Goal: Task Accomplishment & Management: Use online tool/utility

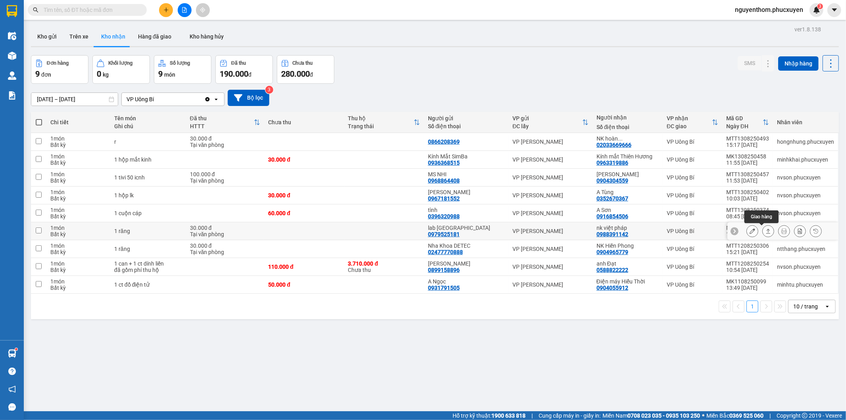
click at [766, 231] on icon at bounding box center [769, 231] width 6 height 6
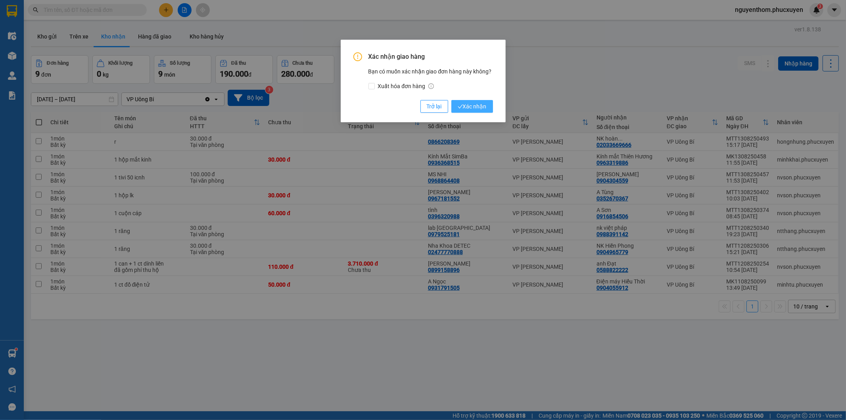
click at [470, 103] on span "Xác nhận" at bounding box center [472, 106] width 29 height 9
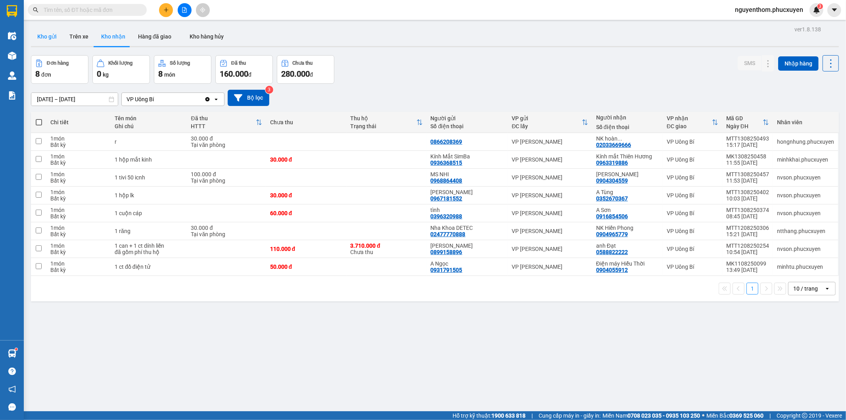
click at [49, 37] on button "Kho gửi" at bounding box center [47, 36] width 32 height 19
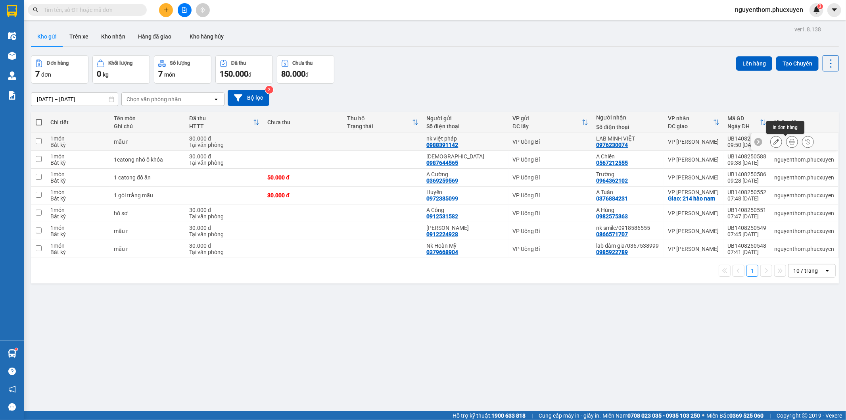
click at [789, 142] on icon at bounding box center [792, 142] width 6 height 6
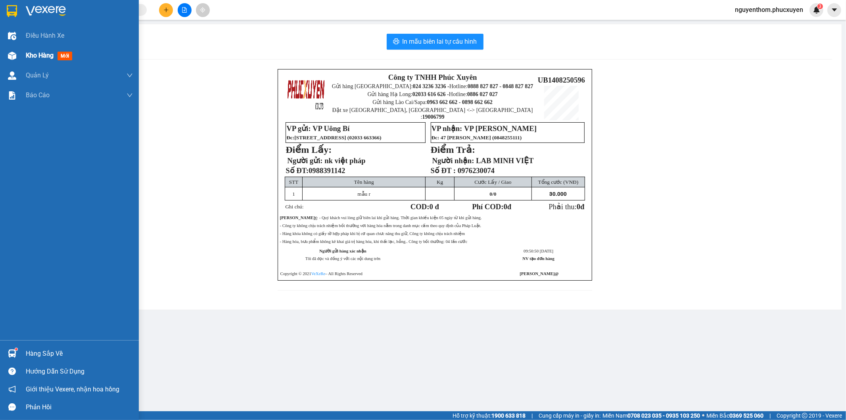
click at [44, 54] on span "Kho hàng" at bounding box center [40, 56] width 28 height 8
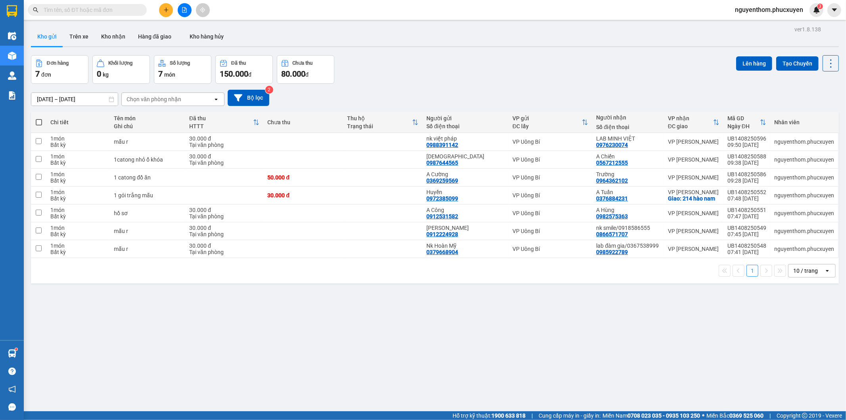
click at [29, 355] on div "ver 1.8.138 Kho gửi Trên xe Kho nhận Hàng đã giao Kho hàng hủy Đơn hàng 7 đơn K…" at bounding box center [435, 234] width 814 height 420
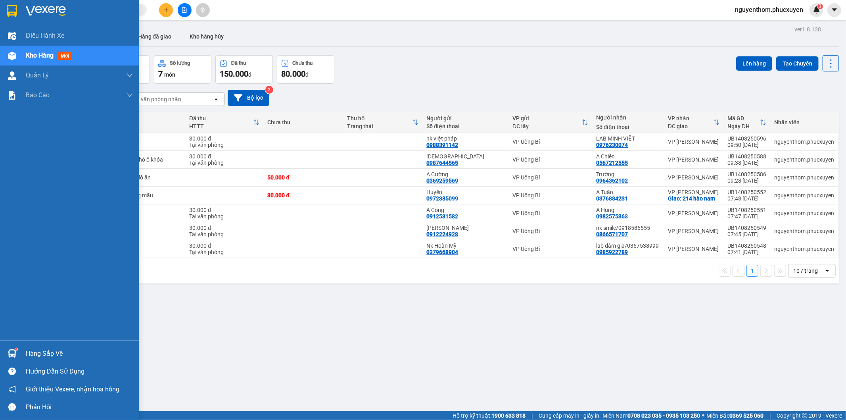
click at [12, 353] on img at bounding box center [12, 353] width 8 height 8
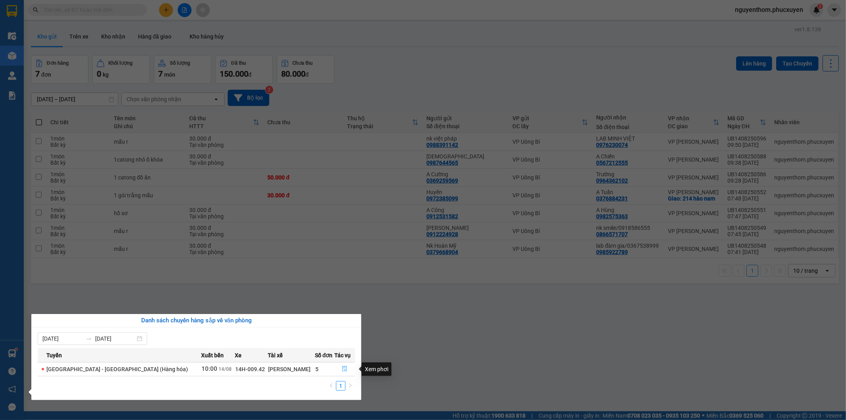
click at [342, 369] on icon "file-done" at bounding box center [345, 369] width 6 height 6
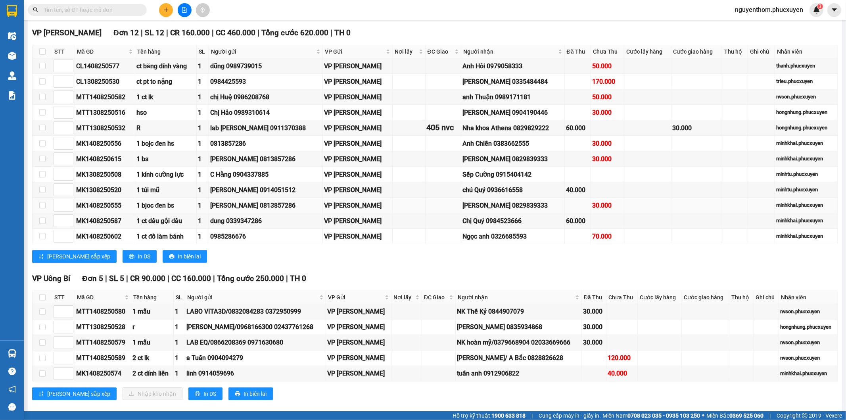
scroll to position [308, 0]
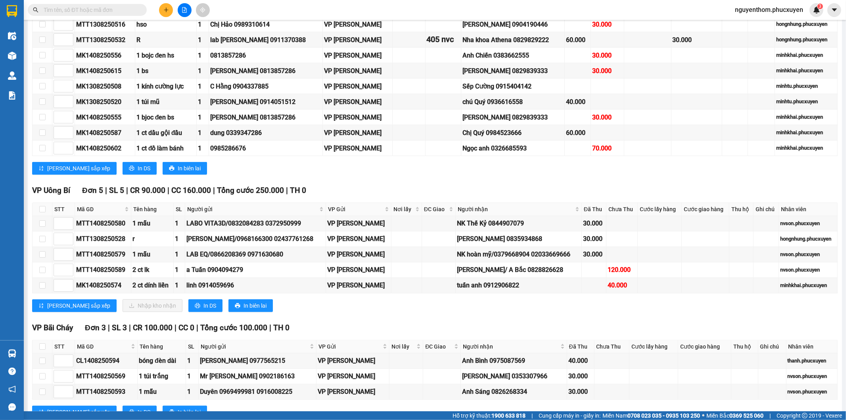
click at [163, 6] on button at bounding box center [166, 10] width 14 height 14
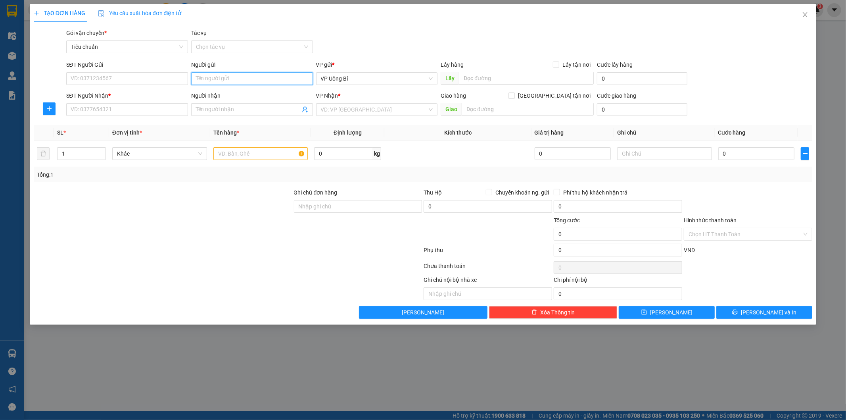
click at [233, 74] on input "Người gửi" at bounding box center [252, 78] width 122 height 13
type input "Huệ VTUB"
click at [243, 92] on div "C Huệ VTUB - 0983263079" at bounding box center [252, 94] width 112 height 9
type input "0983263079"
type input "C Huệ VTUB"
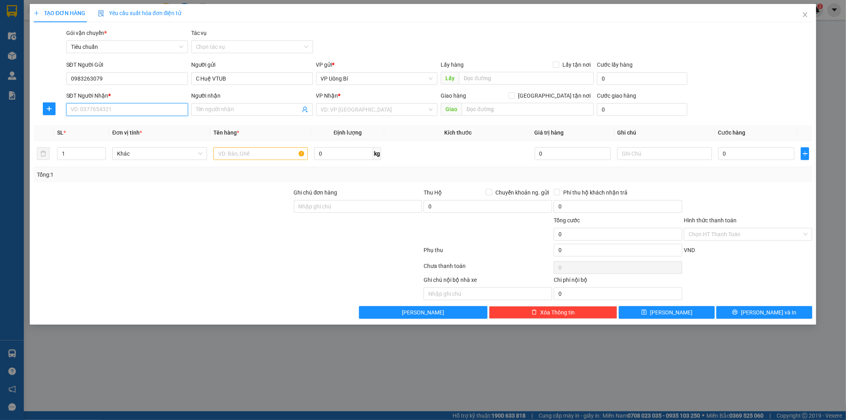
click at [149, 108] on input "SĐT Người Nhận *" at bounding box center [127, 109] width 122 height 13
type input "6"
click at [118, 123] on div "0988166161 - Giang" at bounding box center [127, 125] width 112 height 9
type input "0988166161"
type input "Giang"
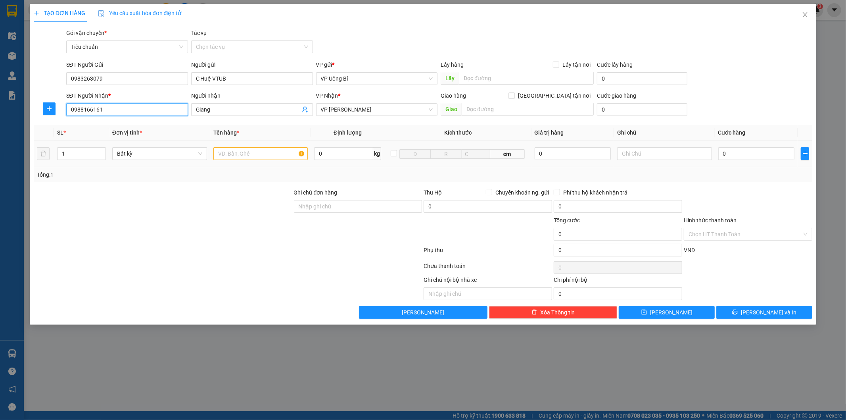
type input "0988166161"
click at [268, 152] on input "text" at bounding box center [260, 153] width 95 height 13
click at [648, 155] on input "text" at bounding box center [664, 153] width 95 height 13
click at [260, 153] on input "1 xốp na" at bounding box center [260, 153] width 95 height 13
click at [244, 153] on input "1 xốp" at bounding box center [260, 153] width 95 height 13
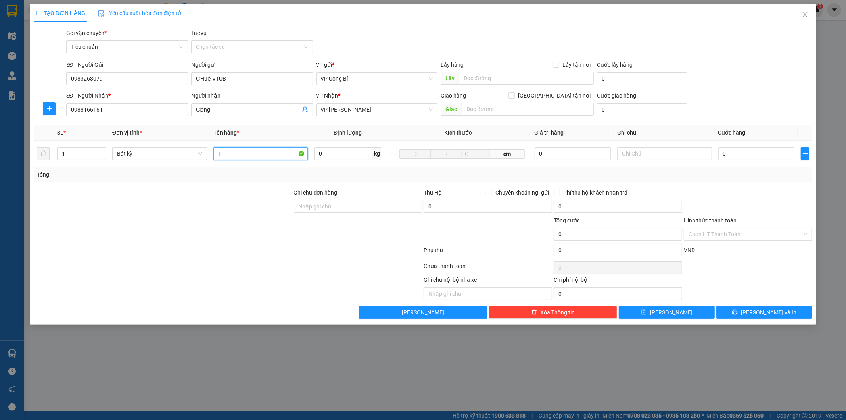
type input "1"
type input "1 xốp pt"
drag, startPoint x: 645, startPoint y: 152, endPoint x: 630, endPoint y: 148, distance: 15.9
click at [646, 152] on input "text" at bounding box center [664, 153] width 95 height 13
type input "n"
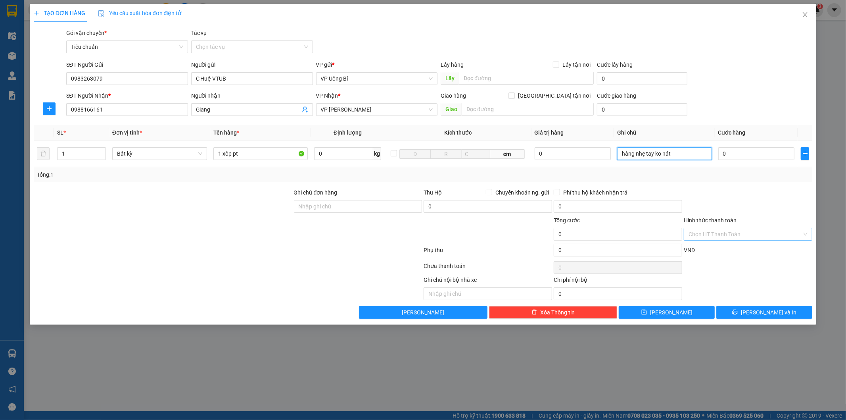
type input "hàng nhẹ tay ko nát"
click at [736, 235] on input "Hình thức thanh toán" at bounding box center [745, 234] width 113 height 12
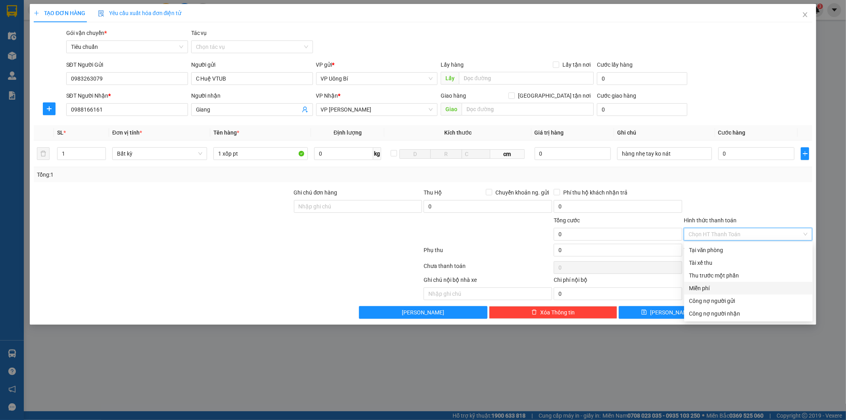
click at [721, 287] on div "Miễn phí" at bounding box center [748, 288] width 119 height 9
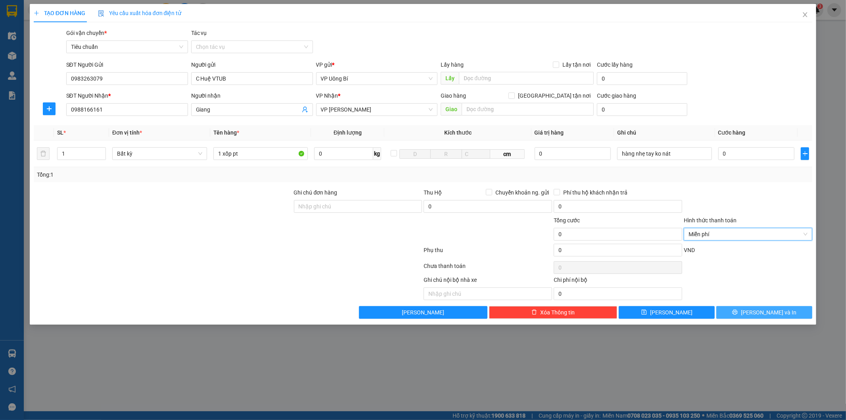
click at [758, 310] on span "[PERSON_NAME] và In" at bounding box center [769, 312] width 56 height 9
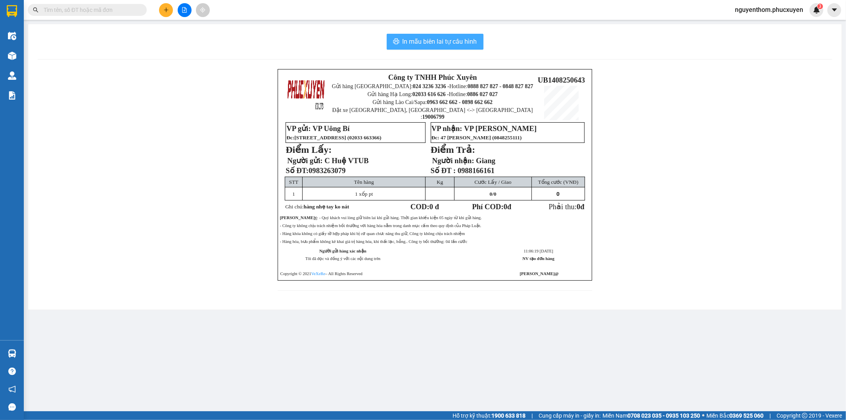
click at [431, 40] on span "In mẫu biên lai tự cấu hình" at bounding box center [440, 41] width 75 height 10
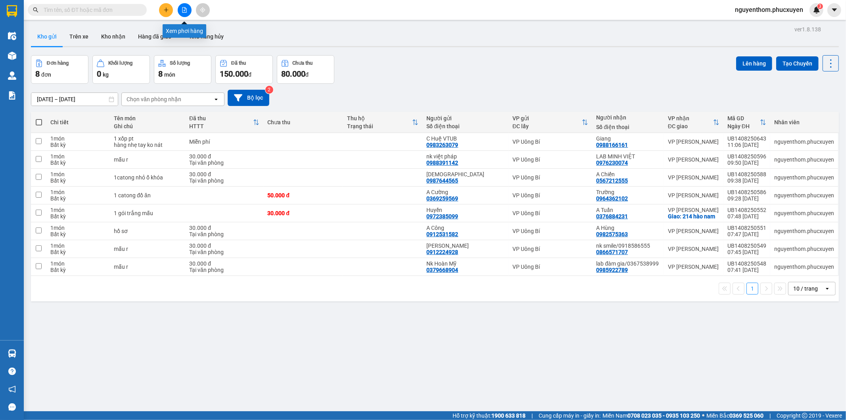
click at [184, 9] on icon "file-add" at bounding box center [184, 10] width 4 height 6
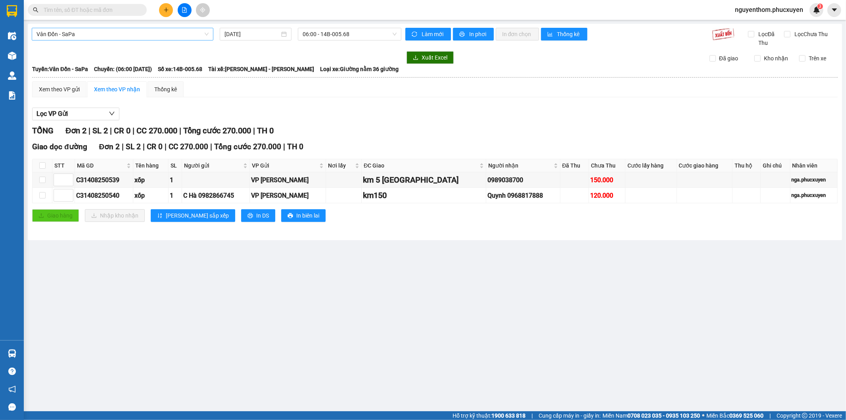
click at [204, 37] on span "Vân Đồn - SaPa" at bounding box center [122, 34] width 172 height 12
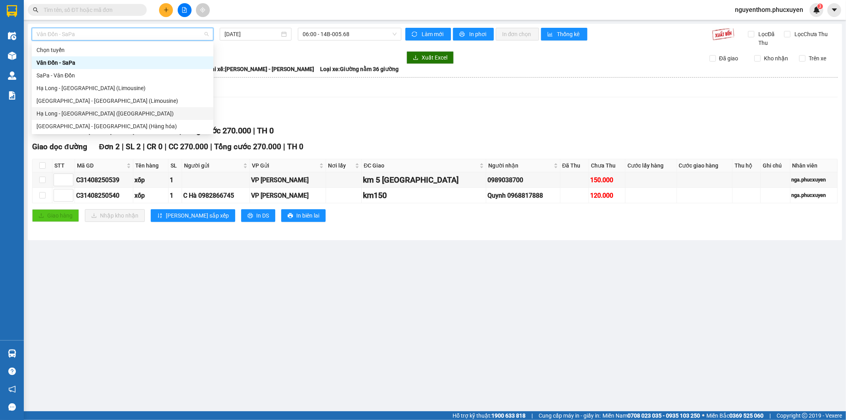
click at [117, 112] on div "Hạ Long - [GEOGRAPHIC_DATA] ([GEOGRAPHIC_DATA])" at bounding box center [122, 113] width 172 height 9
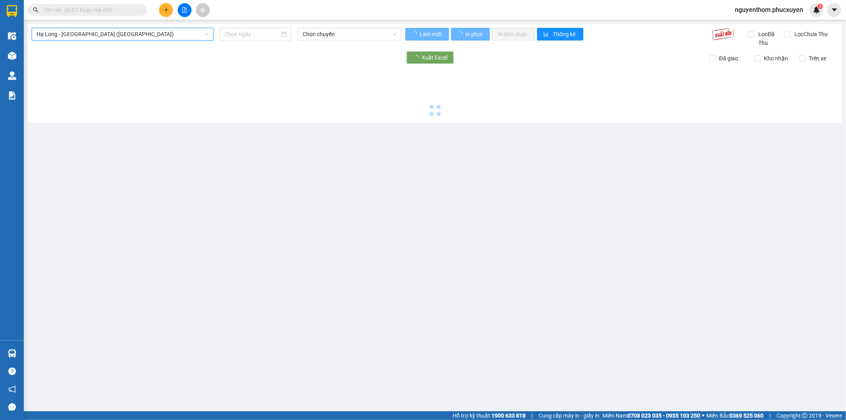
type input "[DATE]"
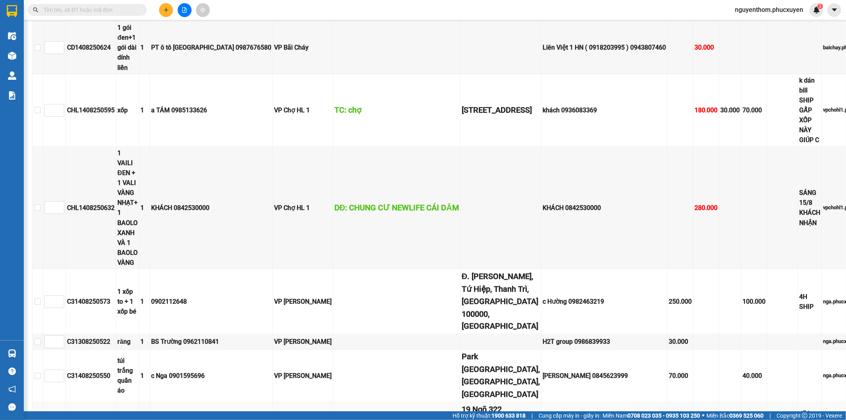
scroll to position [1082, 0]
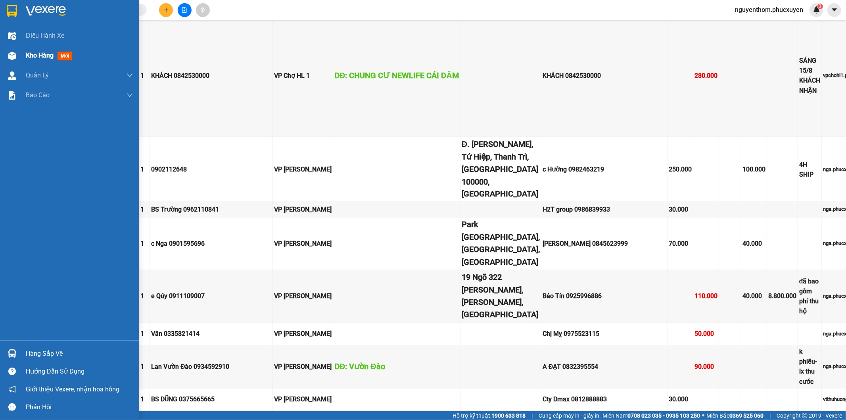
click at [40, 54] on span "Kho hàng" at bounding box center [40, 56] width 28 height 8
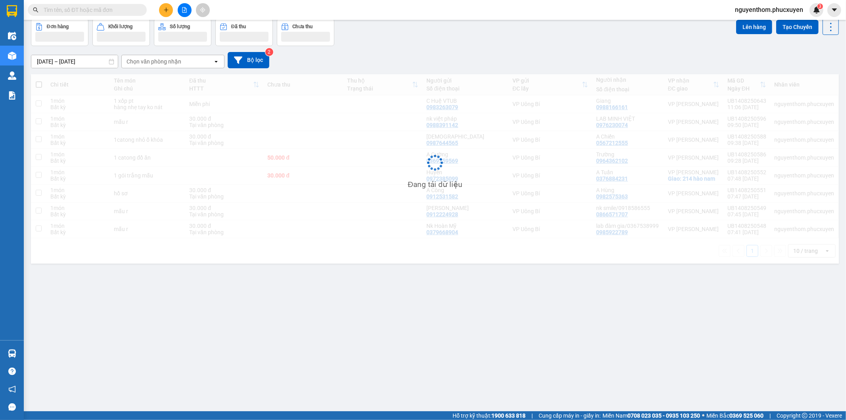
scroll to position [36, 0]
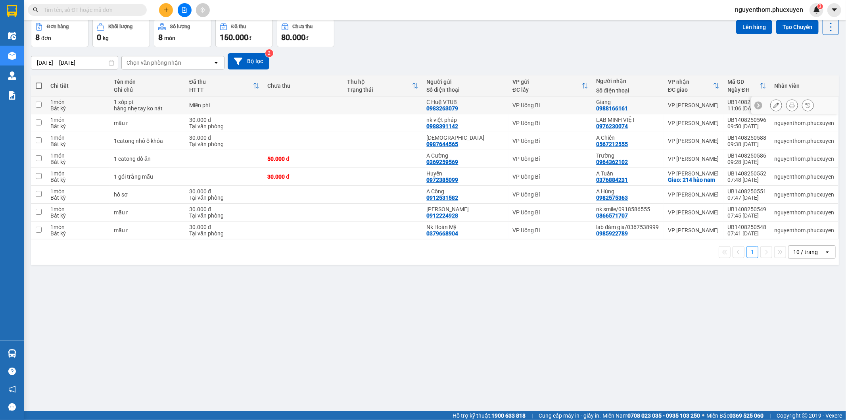
click at [385, 106] on td at bounding box center [383, 105] width 80 height 18
checkbox input "true"
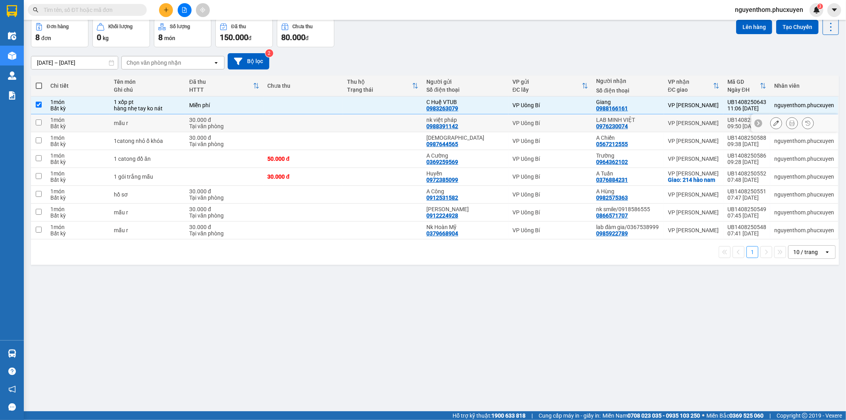
click at [389, 121] on td at bounding box center [383, 123] width 80 height 18
checkbox input "true"
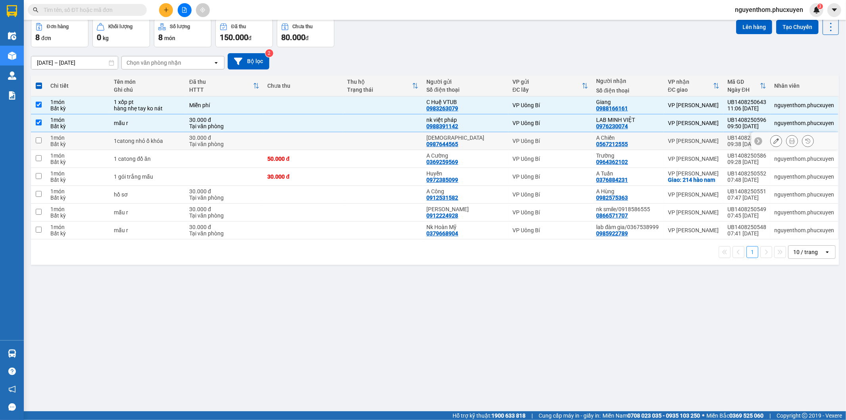
click at [389, 140] on td at bounding box center [383, 141] width 80 height 18
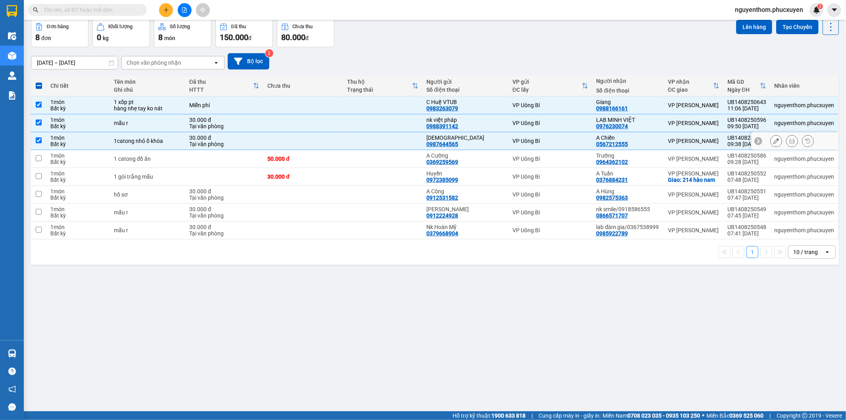
checkbox input "true"
click at [395, 159] on td at bounding box center [383, 159] width 80 height 18
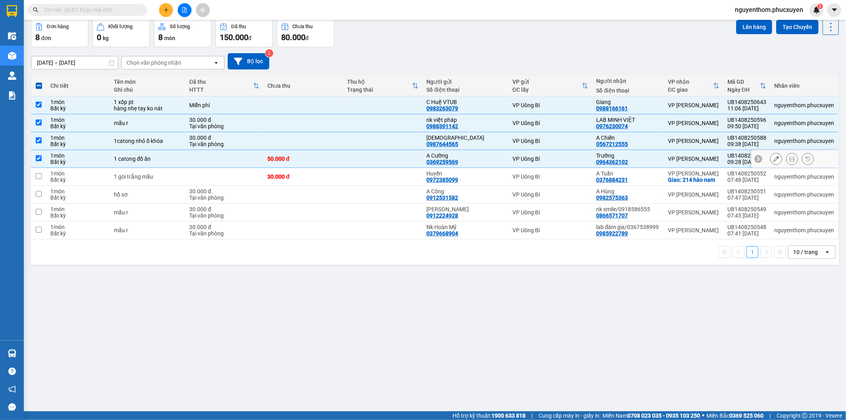
checkbox input "true"
drag, startPoint x: 395, startPoint y: 177, endPoint x: 398, endPoint y: 171, distance: 6.4
click at [396, 176] on td at bounding box center [383, 177] width 80 height 18
checkbox input "true"
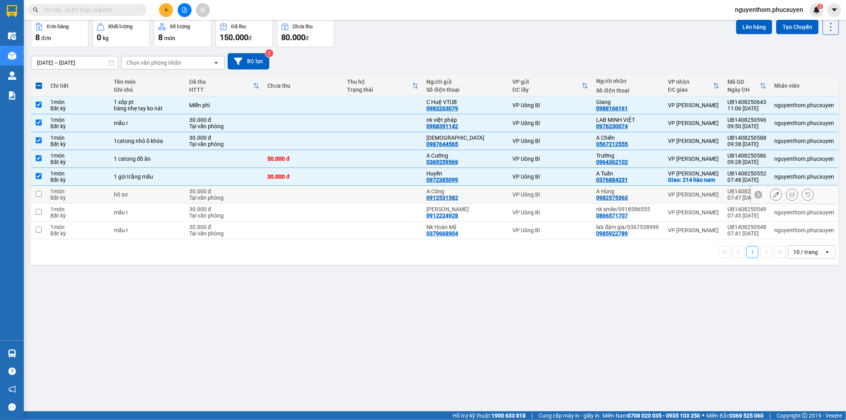
click at [403, 193] on td at bounding box center [383, 195] width 80 height 18
checkbox input "true"
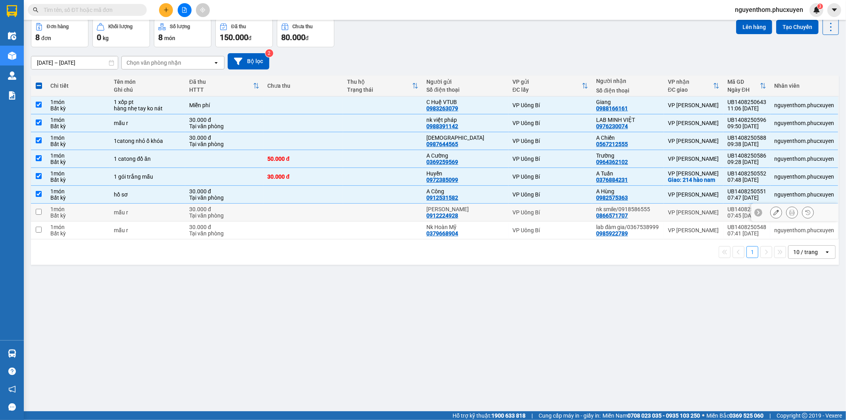
drag, startPoint x: 403, startPoint y: 211, endPoint x: 407, endPoint y: 231, distance: 19.7
click at [403, 213] on td at bounding box center [383, 213] width 80 height 18
checkbox input "true"
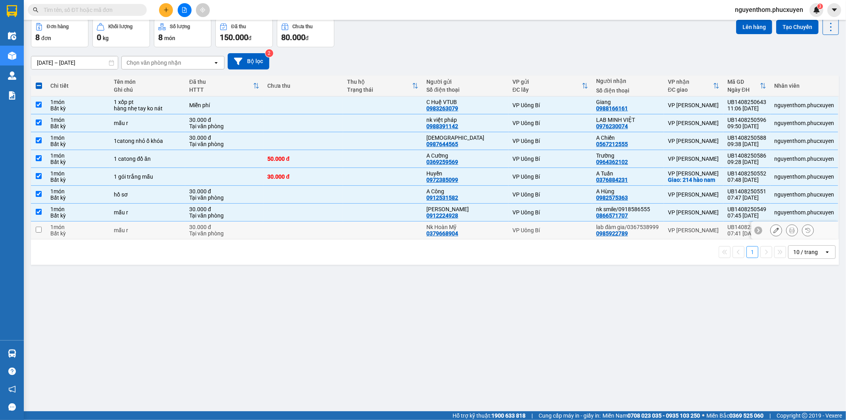
drag, startPoint x: 407, startPoint y: 232, endPoint x: 453, endPoint y: 228, distance: 46.6
click at [408, 232] on td at bounding box center [383, 230] width 80 height 18
checkbox input "true"
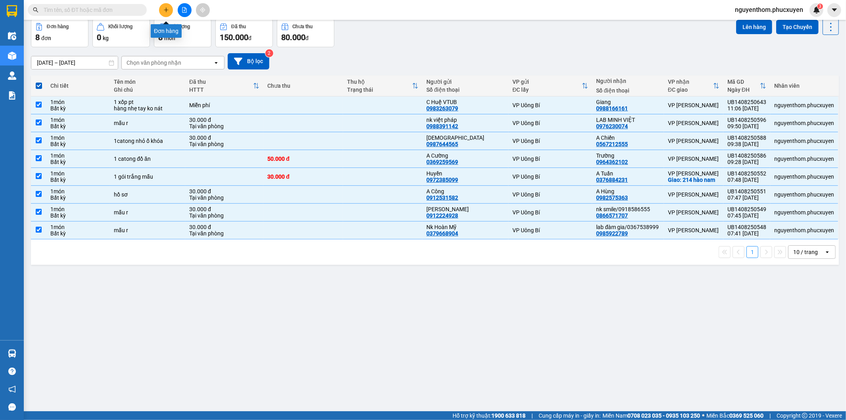
click at [168, 7] on icon "plus" at bounding box center [166, 10] width 6 height 6
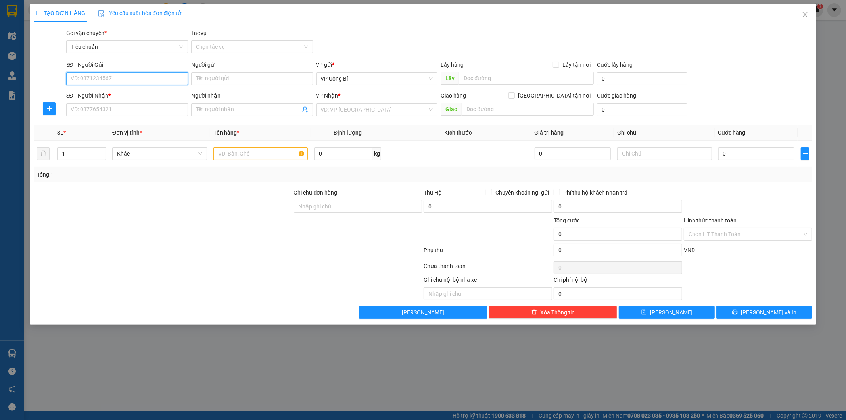
click at [129, 75] on input "SĐT Người Gửi" at bounding box center [127, 78] width 122 height 13
click at [109, 106] on div "0386383216 - Trà" at bounding box center [127, 107] width 112 height 9
type input "0386383216"
type input "Trà"
type input "0386383216"
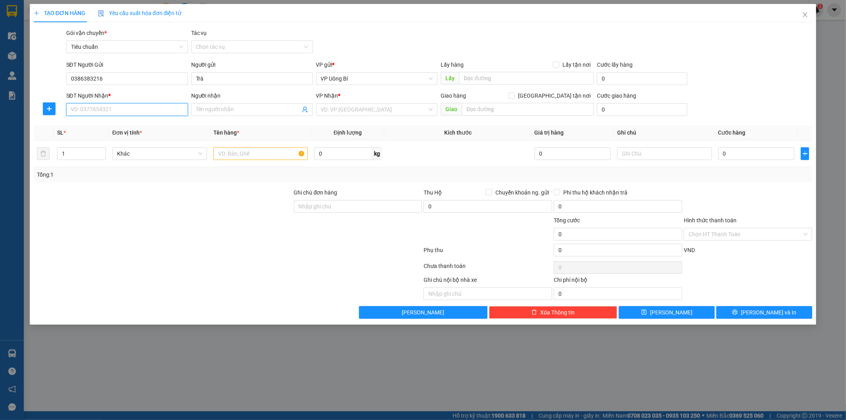
click at [150, 110] on input "SĐT Người Nhận *" at bounding box center [127, 109] width 122 height 13
click at [132, 152] on div "0912615997 - [GEOGRAPHIC_DATA]" at bounding box center [127, 150] width 112 height 9
type input "0912615997"
type input "Green Lab"
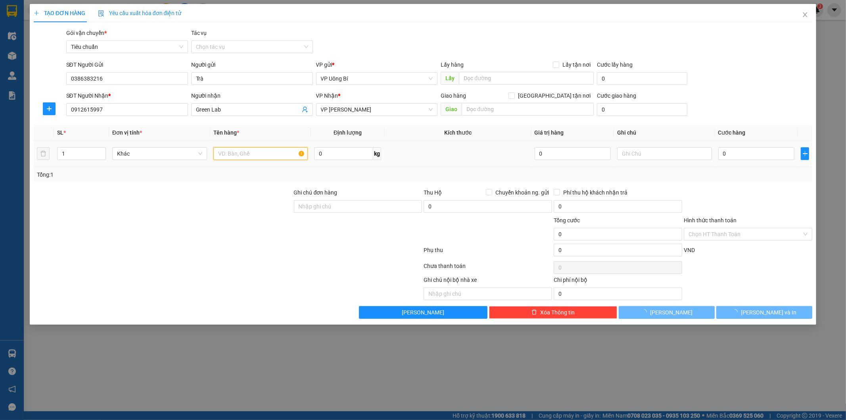
click at [259, 154] on input "text" at bounding box center [260, 153] width 95 height 13
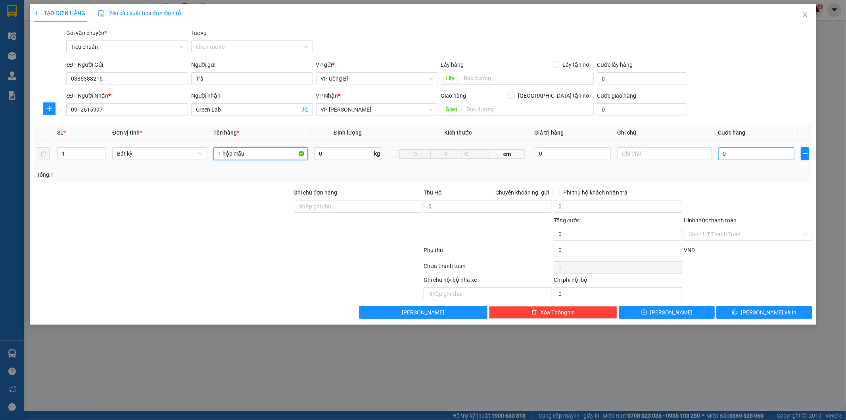
type input "1 hộp mẫu"
click at [768, 155] on input "0" at bounding box center [756, 153] width 76 height 13
type input "3"
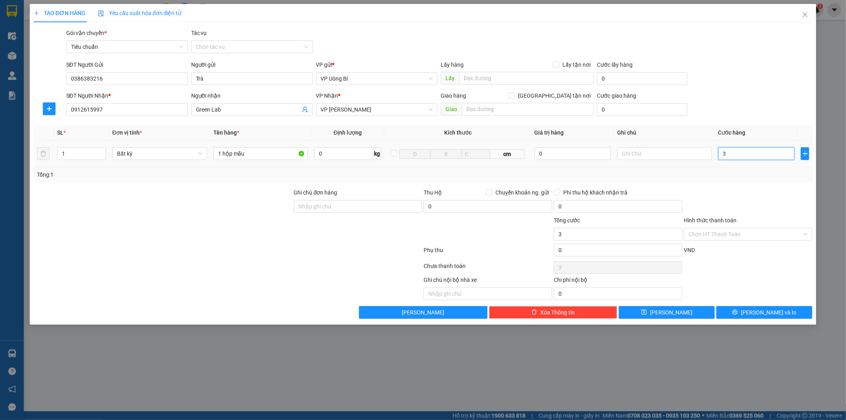
type input "30"
type input "30.000"
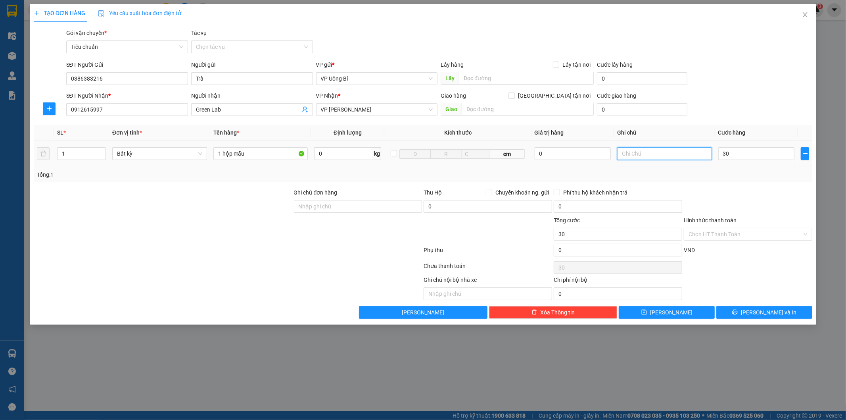
type input "30.000"
click at [669, 152] on input "text" at bounding box center [664, 153] width 95 height 13
type input "hàng chưa phiếu"
click at [673, 313] on span "[PERSON_NAME]" at bounding box center [671, 312] width 42 height 9
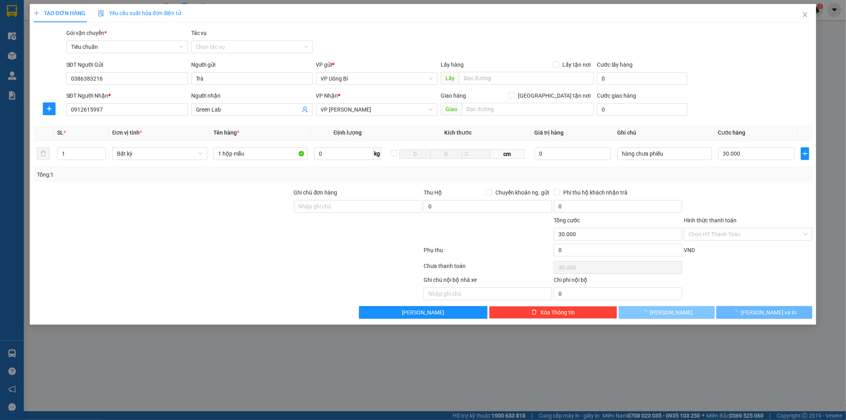
type input "0"
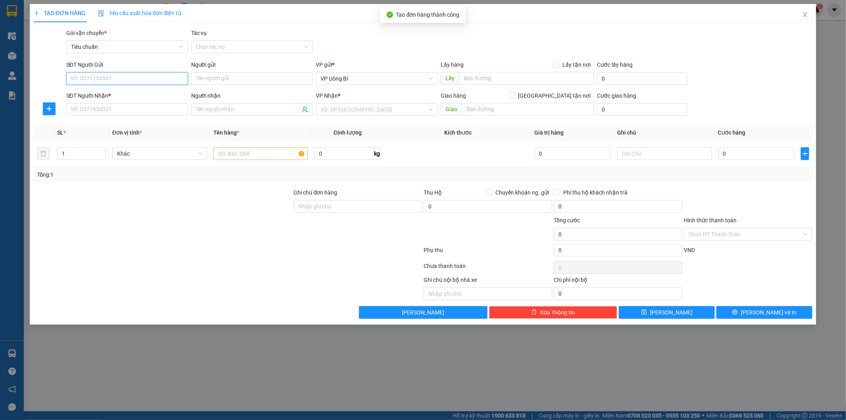
click at [122, 78] on input "SĐT Người Gửi" at bounding box center [127, 78] width 122 height 13
click at [121, 98] on div "0365864534 - Ánh" at bounding box center [127, 94] width 112 height 9
type input "0365864534"
type input "Ánh"
type input "ub"
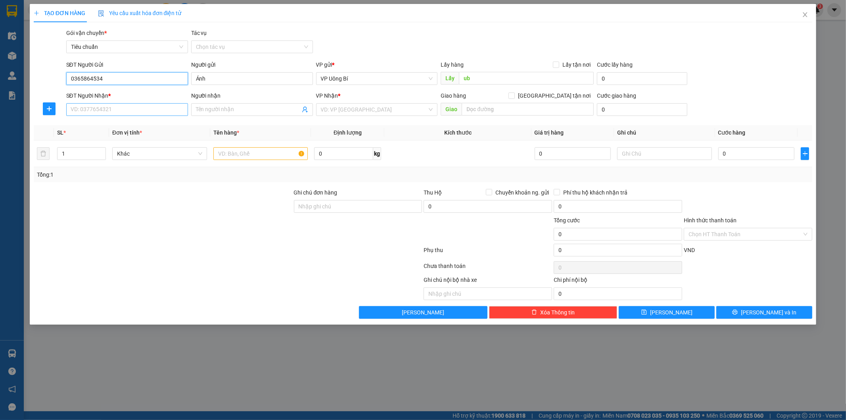
type input "0365864534"
click at [126, 109] on input "SĐT Người Nhận *" at bounding box center [127, 109] width 122 height 13
click at [130, 109] on input "SĐT Người Nhận *" at bounding box center [127, 109] width 122 height 13
click at [132, 108] on input "SĐT Người Nhận *" at bounding box center [127, 109] width 122 height 13
type input "5"
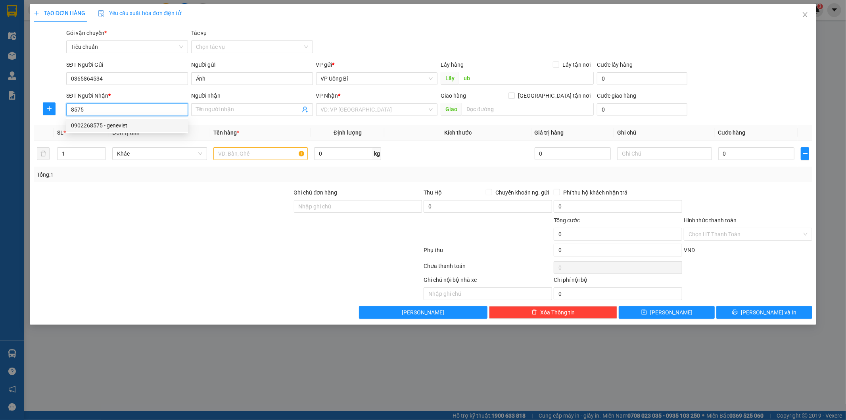
click at [125, 127] on div "0902268575 - geneviet" at bounding box center [127, 125] width 112 height 9
type input "0902268575"
type input "geneviet"
type input "0902268575"
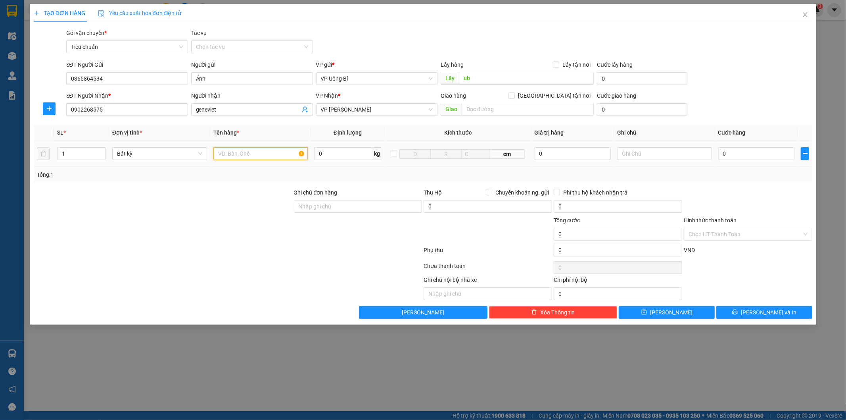
click at [287, 150] on input "text" at bounding box center [260, 153] width 95 height 13
type input "mẫu XN"
click at [644, 150] on input "text" at bounding box center [664, 153] width 95 height 13
type input "hàng chưa phiếu"
click at [750, 155] on input "0" at bounding box center [756, 153] width 76 height 13
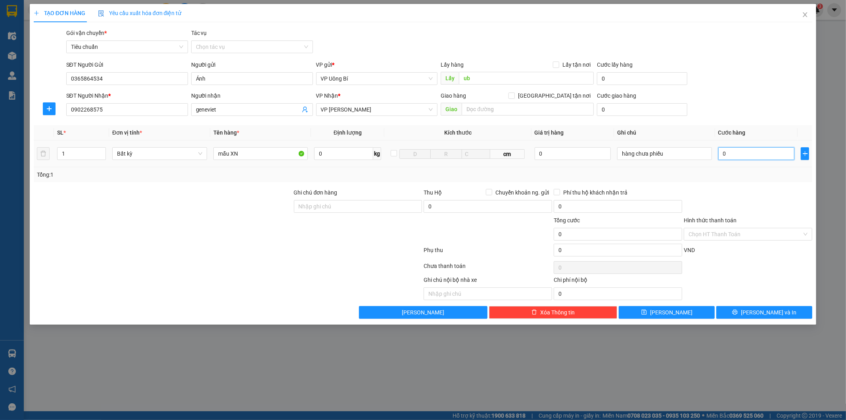
type input "3"
type input "30"
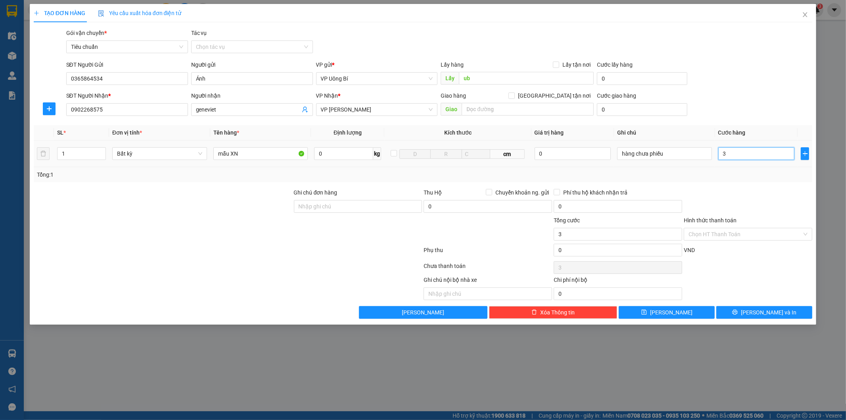
type input "30"
click at [667, 310] on span "[PERSON_NAME]" at bounding box center [671, 312] width 42 height 9
type input "30.000"
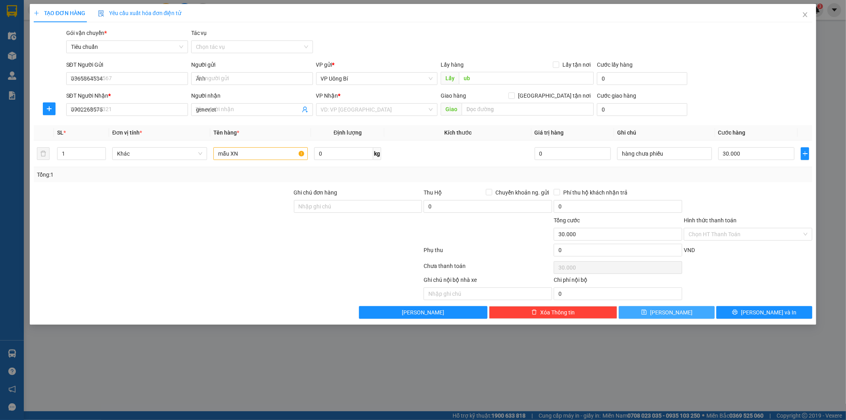
type input "0"
click at [806, 12] on icon "close" at bounding box center [805, 15] width 6 height 6
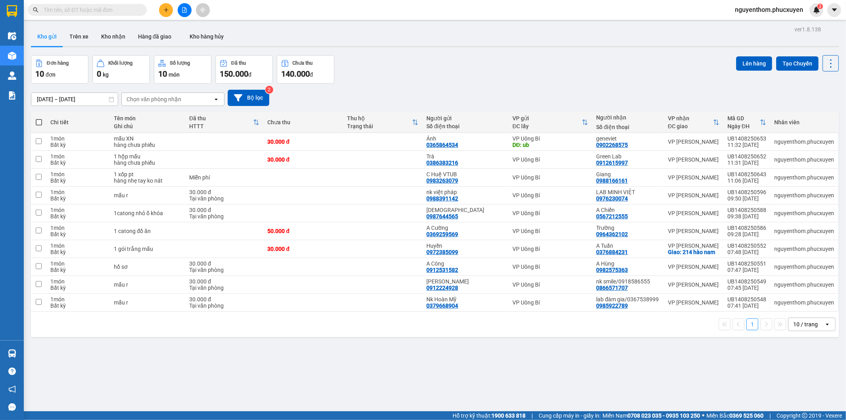
click at [38, 120] on span at bounding box center [39, 122] width 6 height 6
click at [39, 118] on input "checkbox" at bounding box center [39, 118] width 0 height 0
checkbox input "true"
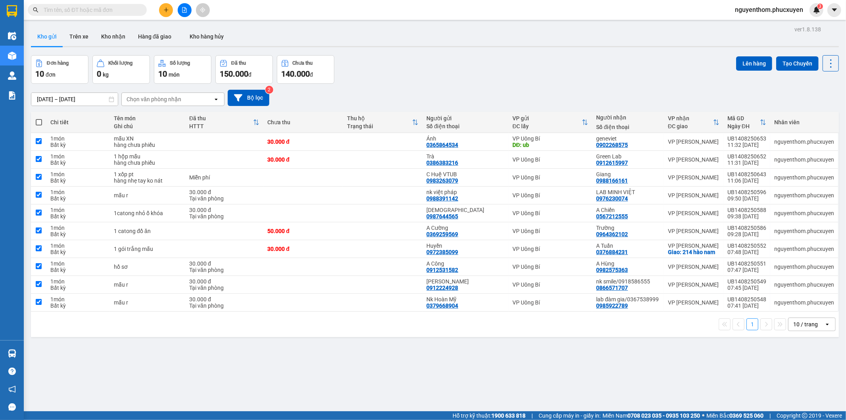
checkbox input "true"
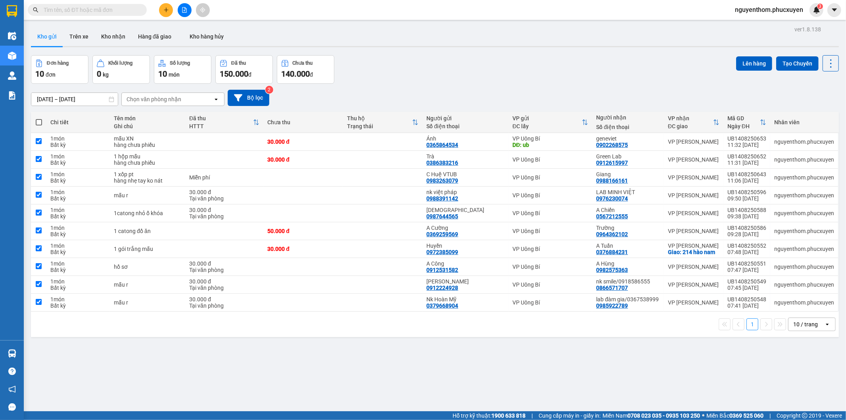
checkbox input "true"
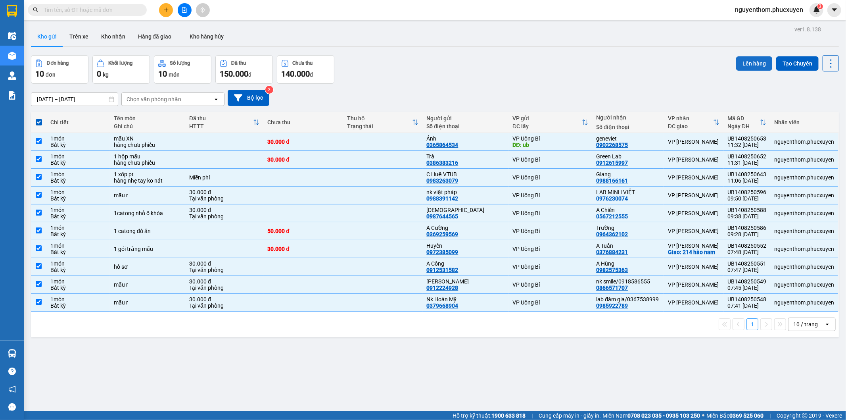
click at [748, 66] on button "Lên hàng" at bounding box center [754, 63] width 36 height 14
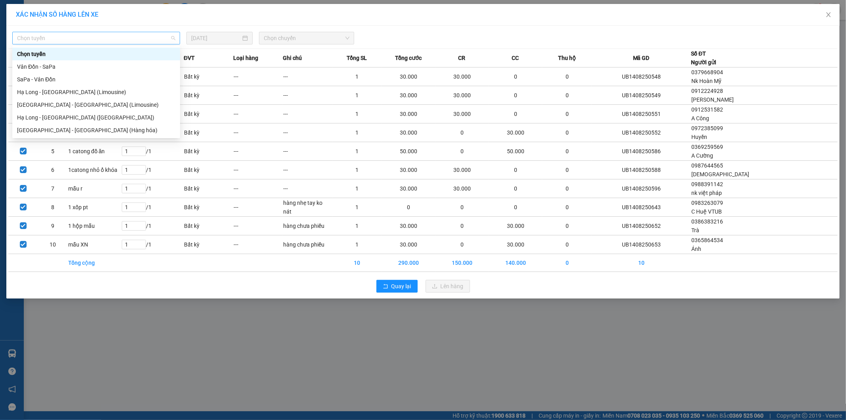
click at [136, 35] on span "Chọn tuyến" at bounding box center [96, 38] width 158 height 12
click at [90, 117] on div "Hạ Long - [GEOGRAPHIC_DATA] ([GEOGRAPHIC_DATA])" at bounding box center [96, 117] width 158 height 9
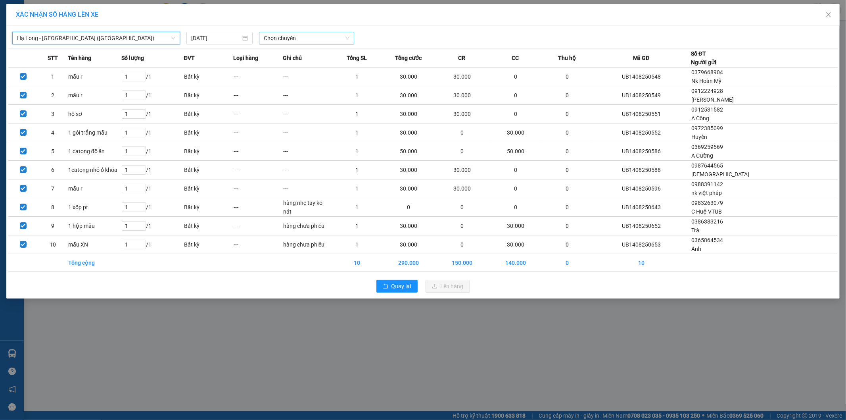
click at [323, 40] on span "Chọn chuyến" at bounding box center [307, 38] width 86 height 12
click at [306, 66] on div "10:00 - 14H-009.60" at bounding box center [295, 66] width 62 height 9
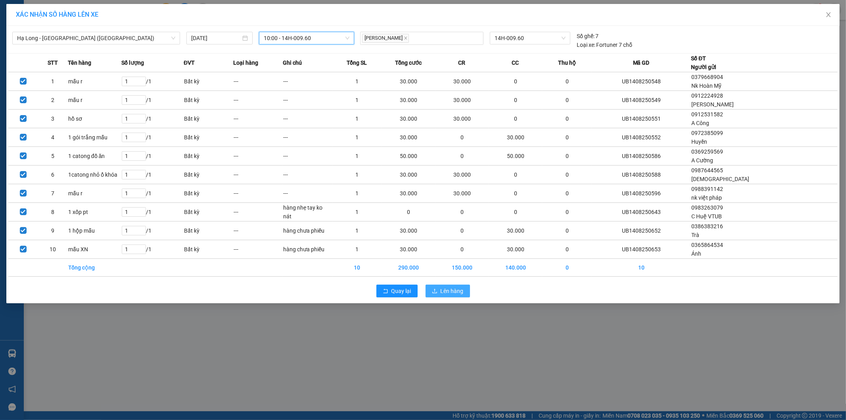
click at [449, 290] on span "Lên hàng" at bounding box center [452, 290] width 23 height 9
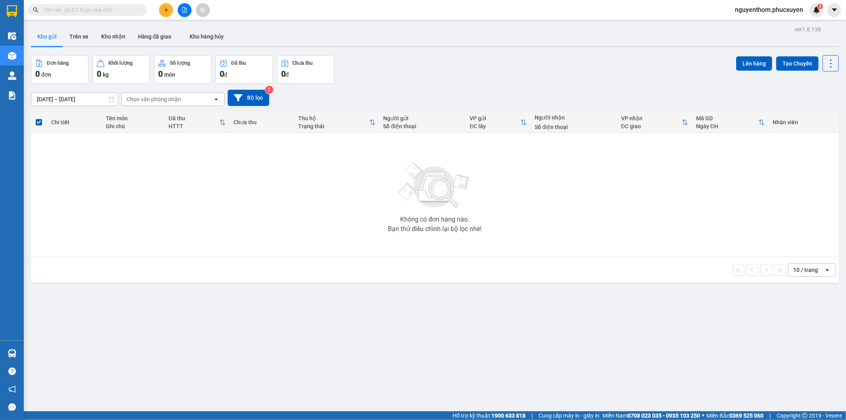
click at [505, 321] on div "ver 1.8.138 Kho gửi Trên xe Kho nhận Hàng đã giao Kho hàng hủy Đơn hàng 0 đơn K…" at bounding box center [435, 234] width 814 height 420
